Goal: Information Seeking & Learning: Understand process/instructions

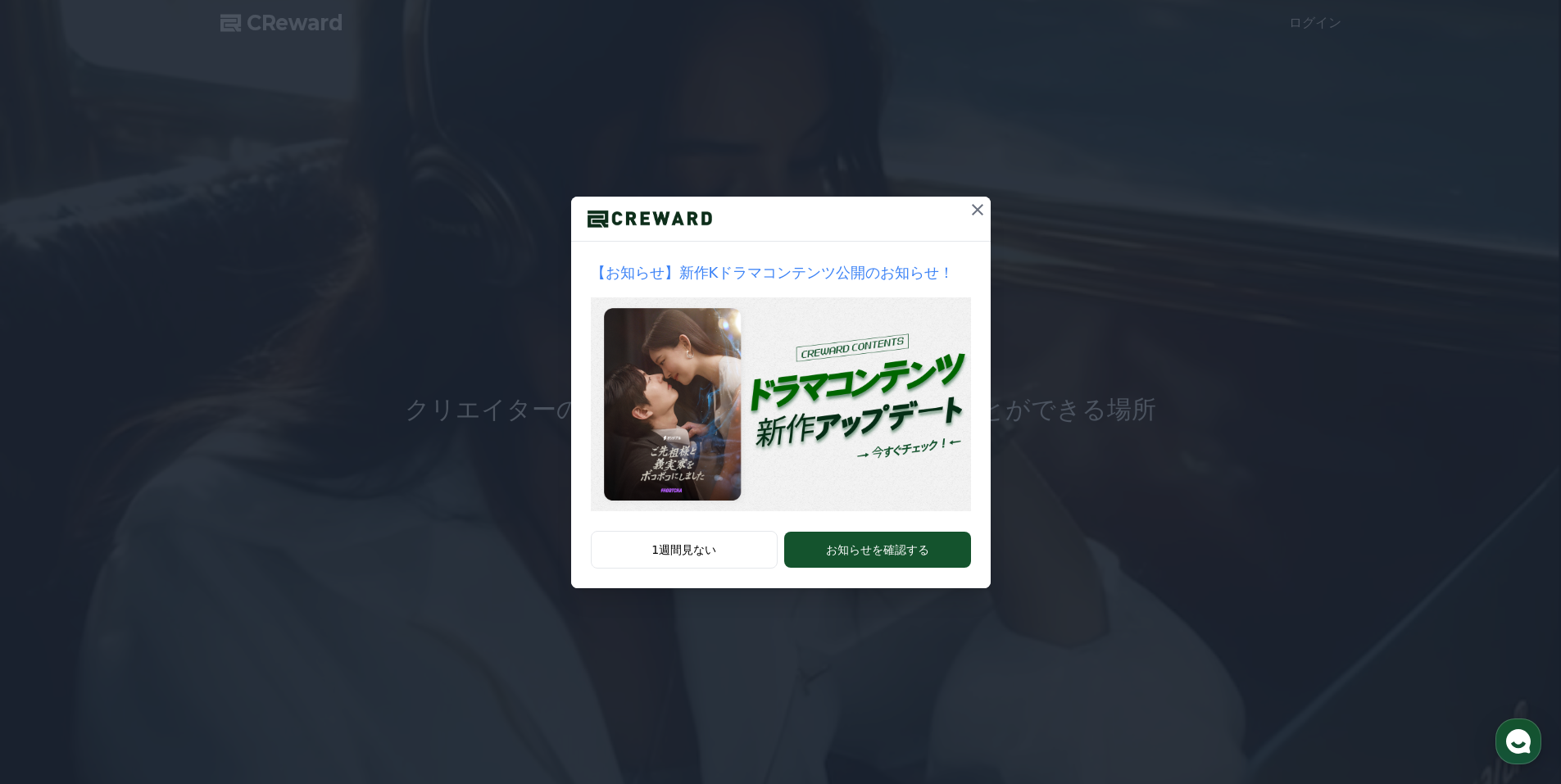
click at [981, 212] on icon at bounding box center [978, 210] width 20 height 20
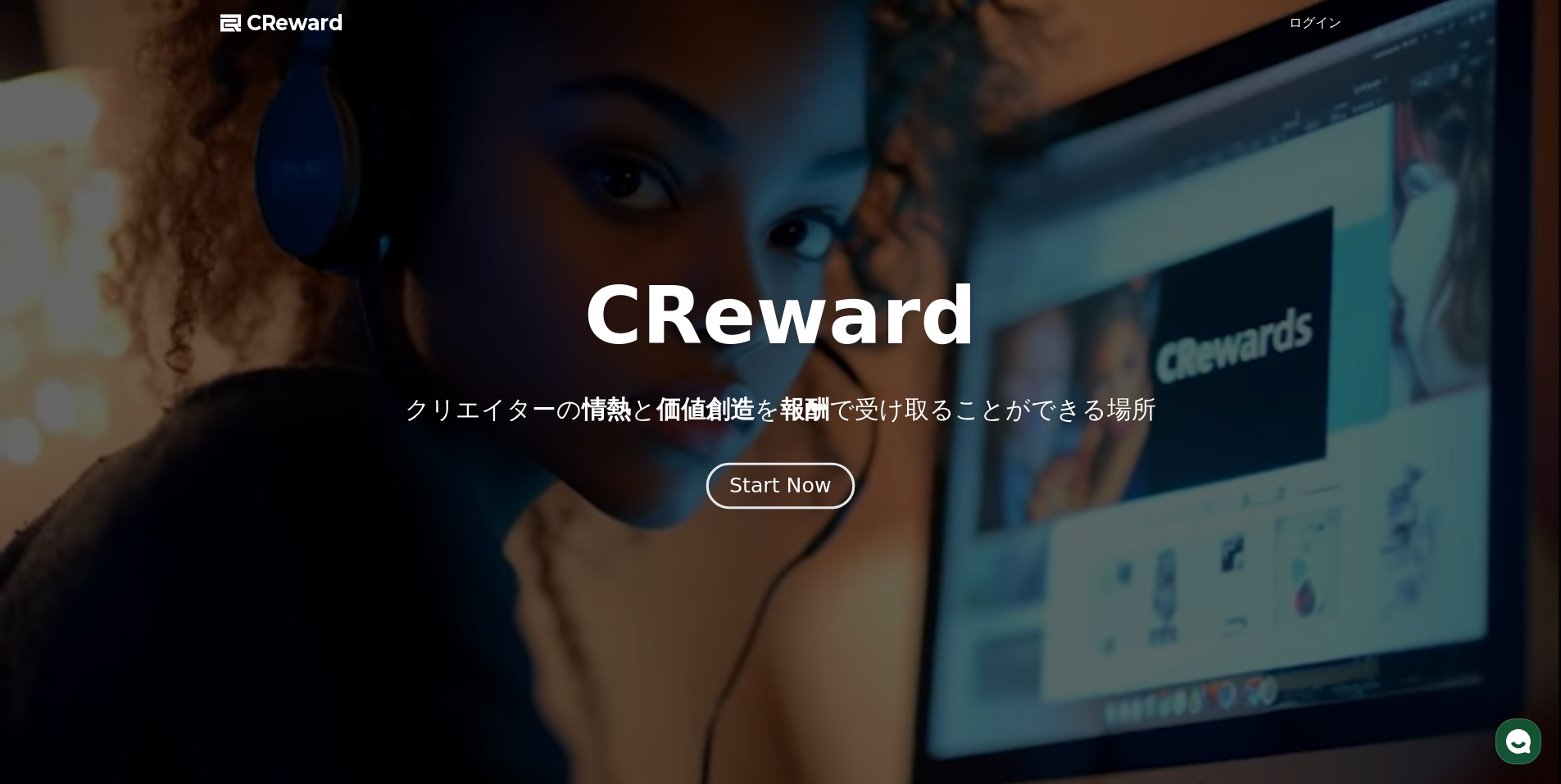
click at [808, 486] on div "Start Now" at bounding box center [780, 485] width 102 height 28
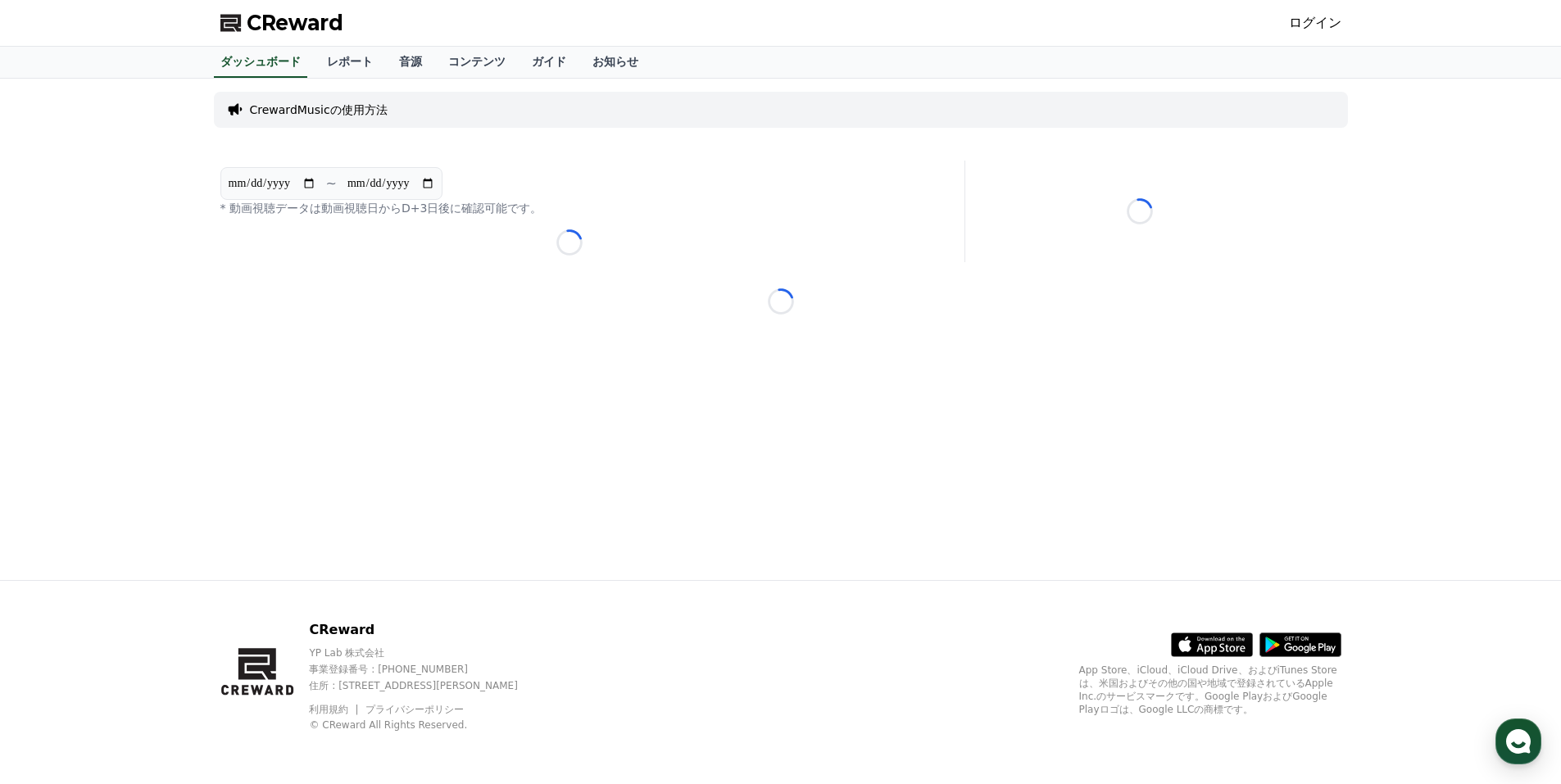
click at [326, 105] on p "CrewardMusicの使用方法" at bounding box center [319, 110] width 138 height 16
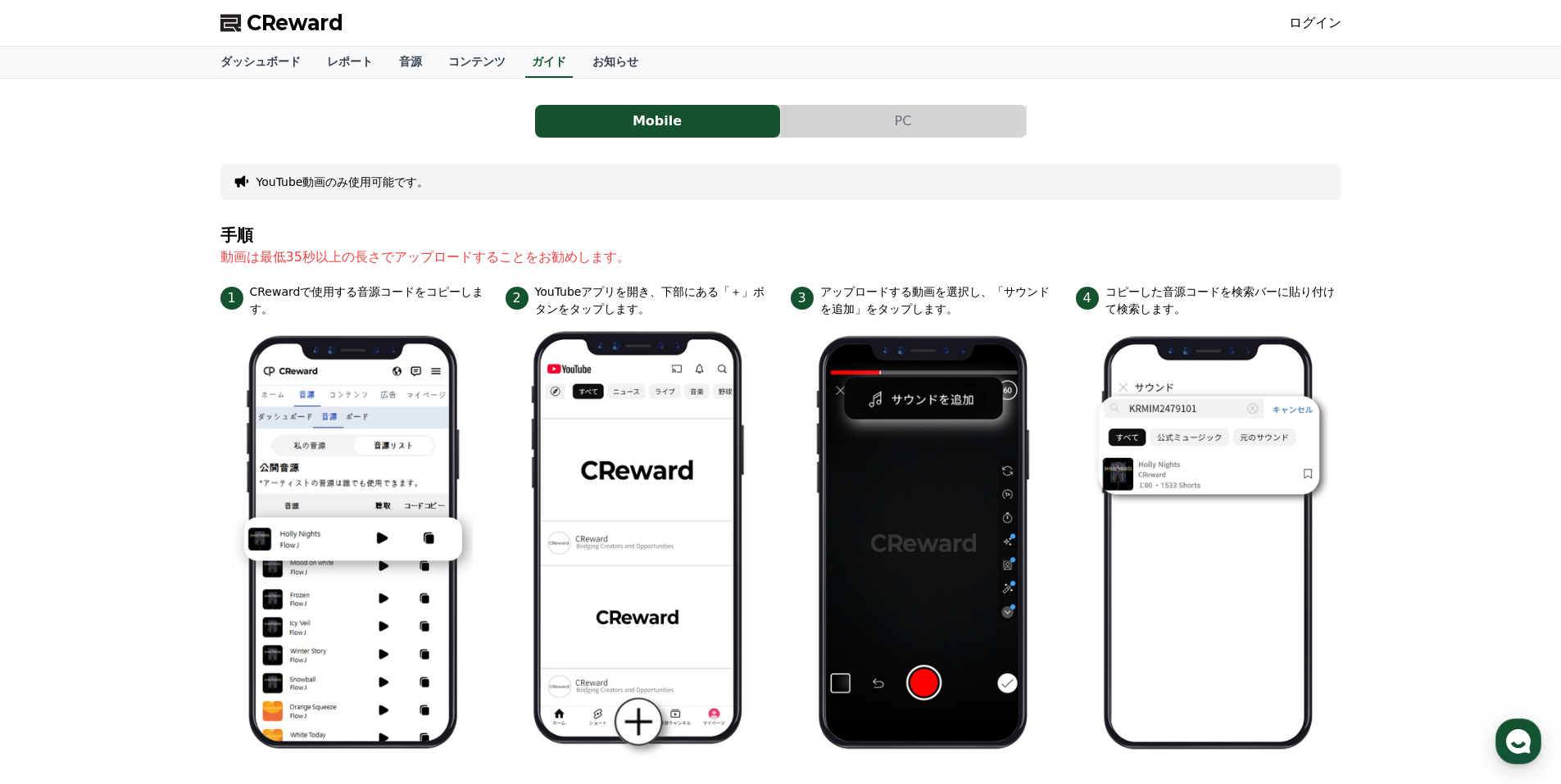
click at [881, 113] on button "PC" at bounding box center [903, 121] width 245 height 33
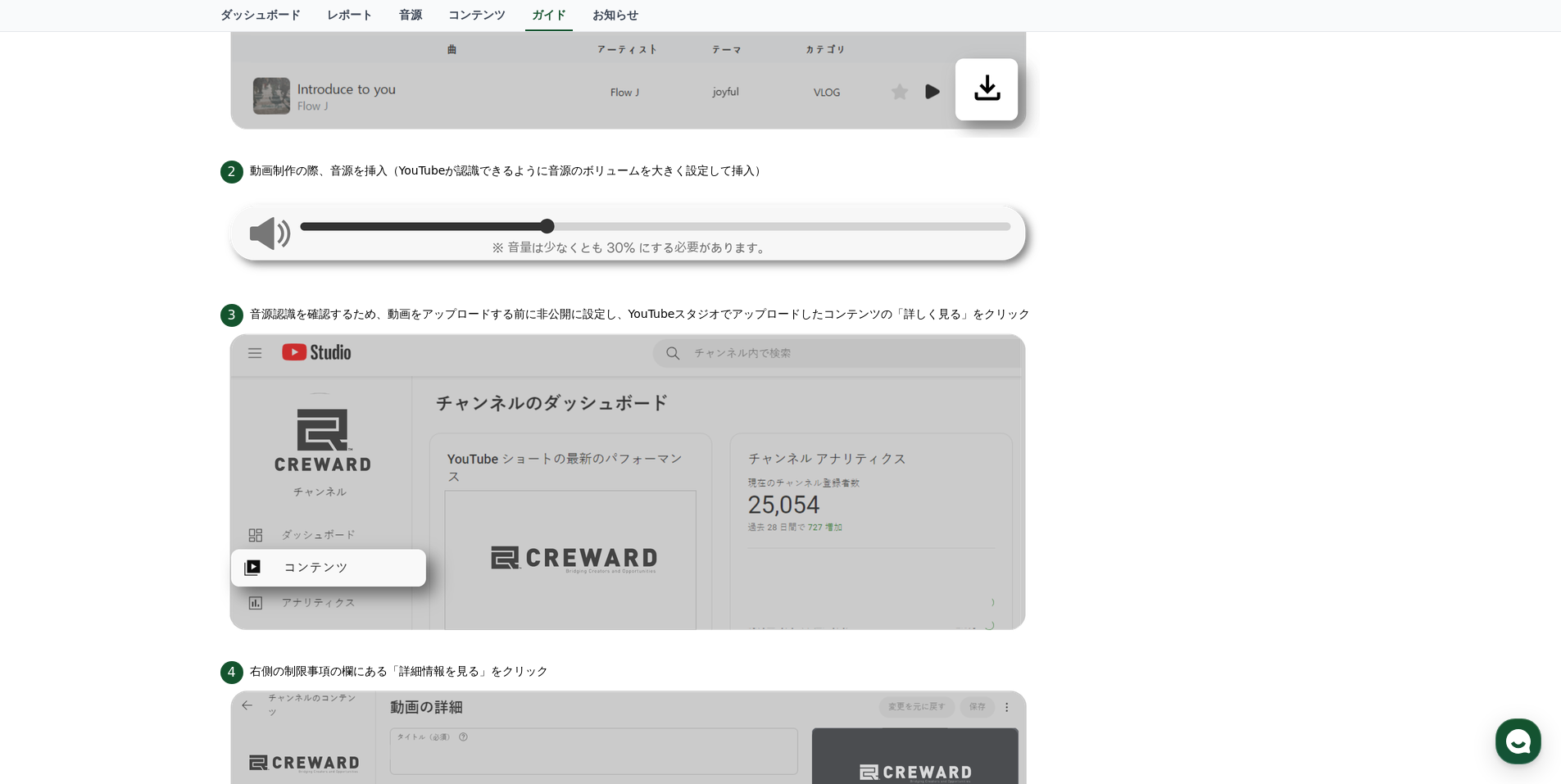
scroll to position [409, 0]
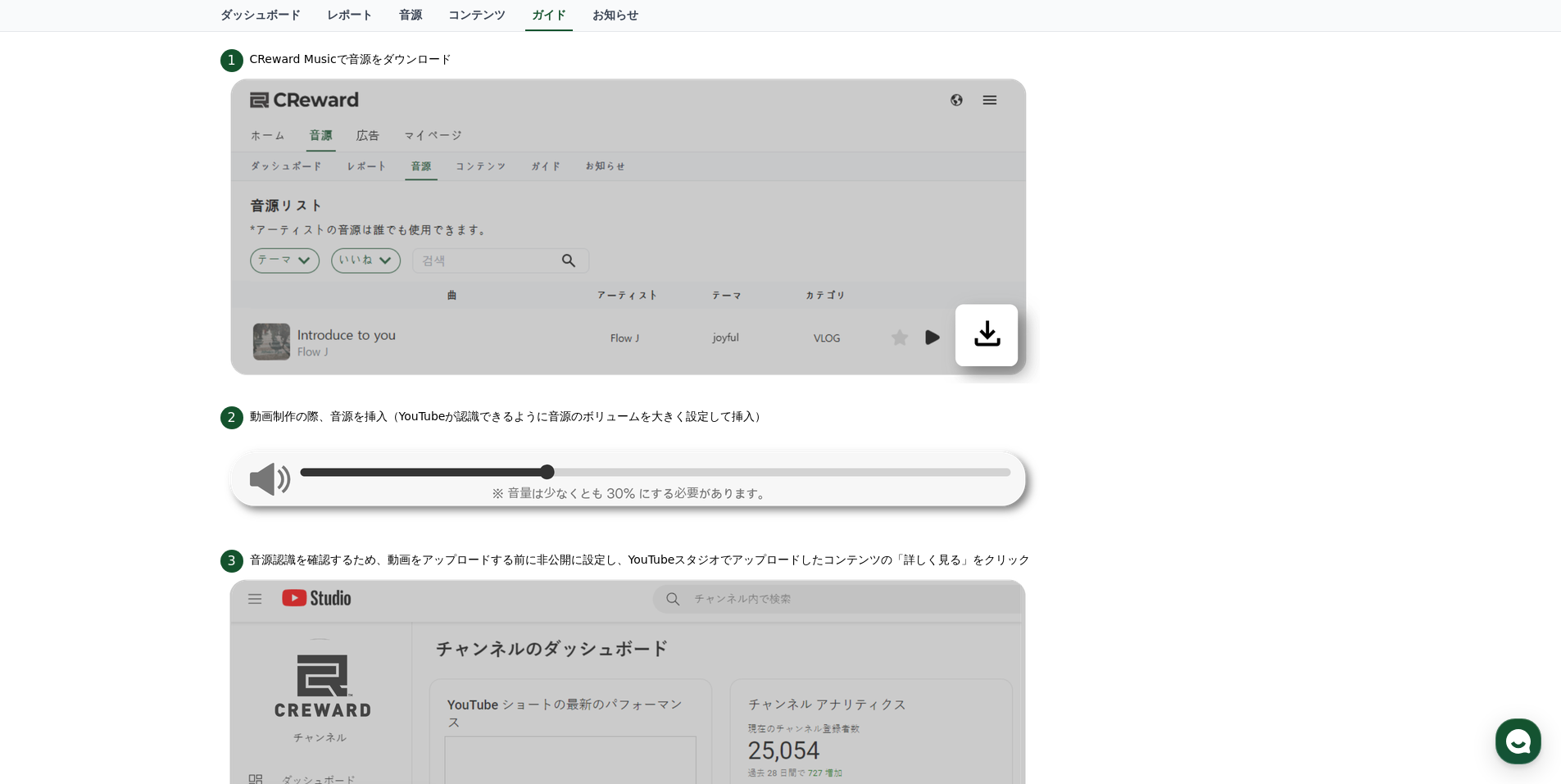
click at [472, 472] on img at bounding box center [630, 477] width 819 height 98
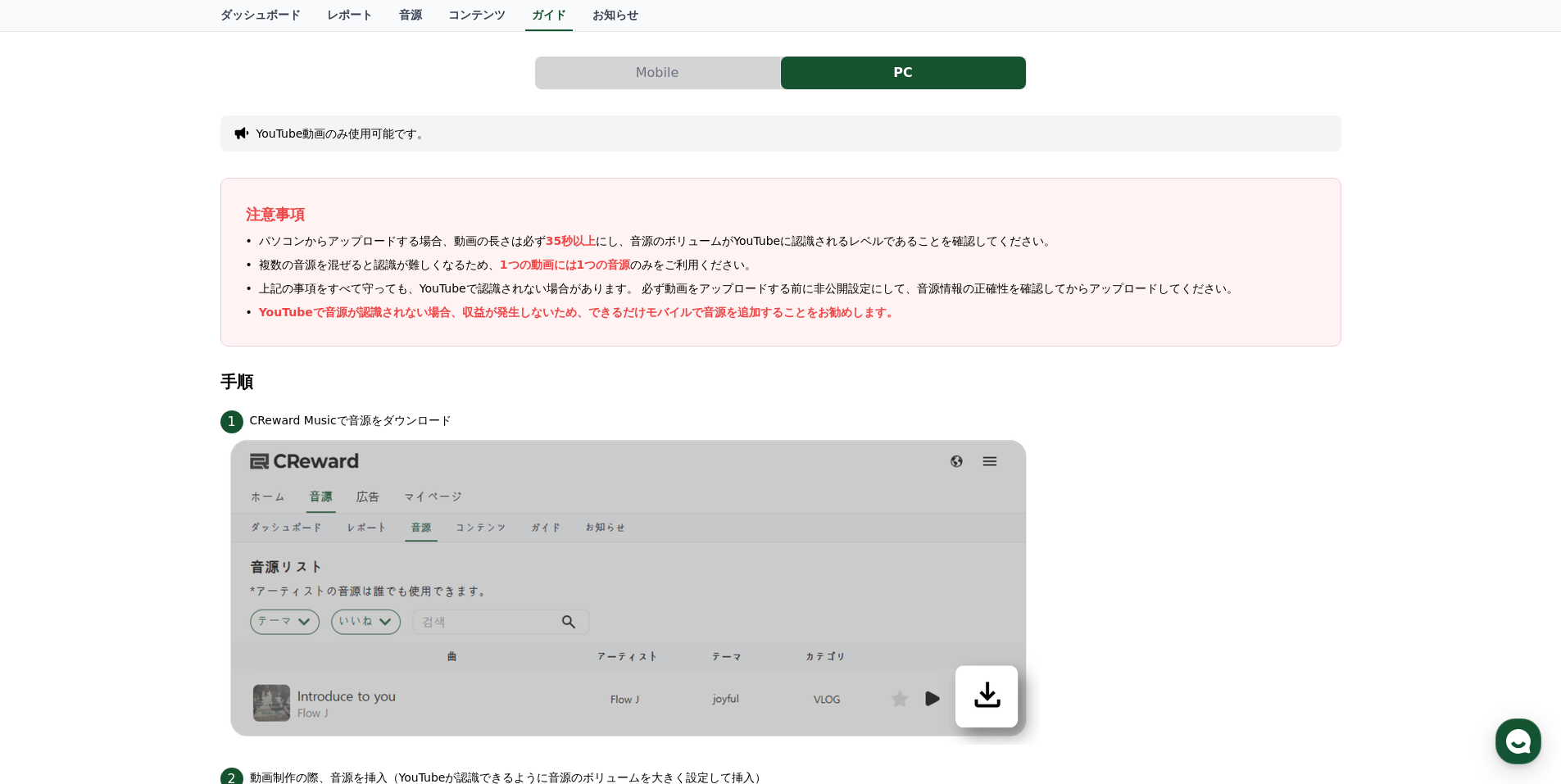
scroll to position [0, 0]
